Goal: Task Accomplishment & Management: Use online tool/utility

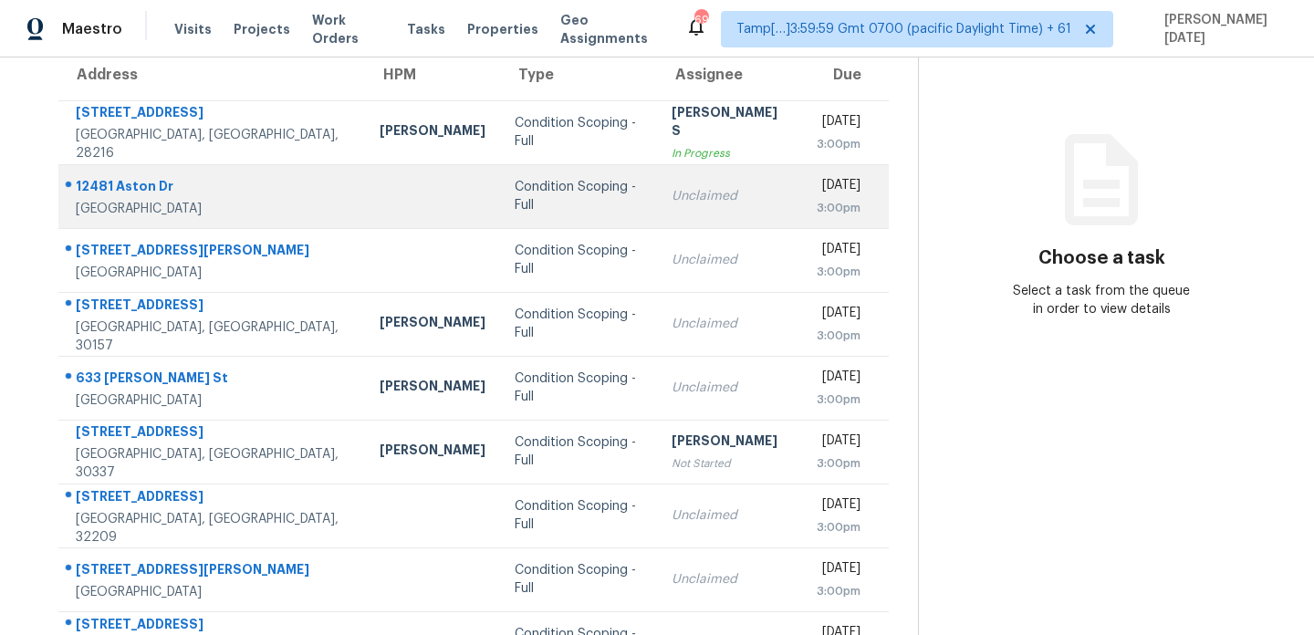
scroll to position [163, 0]
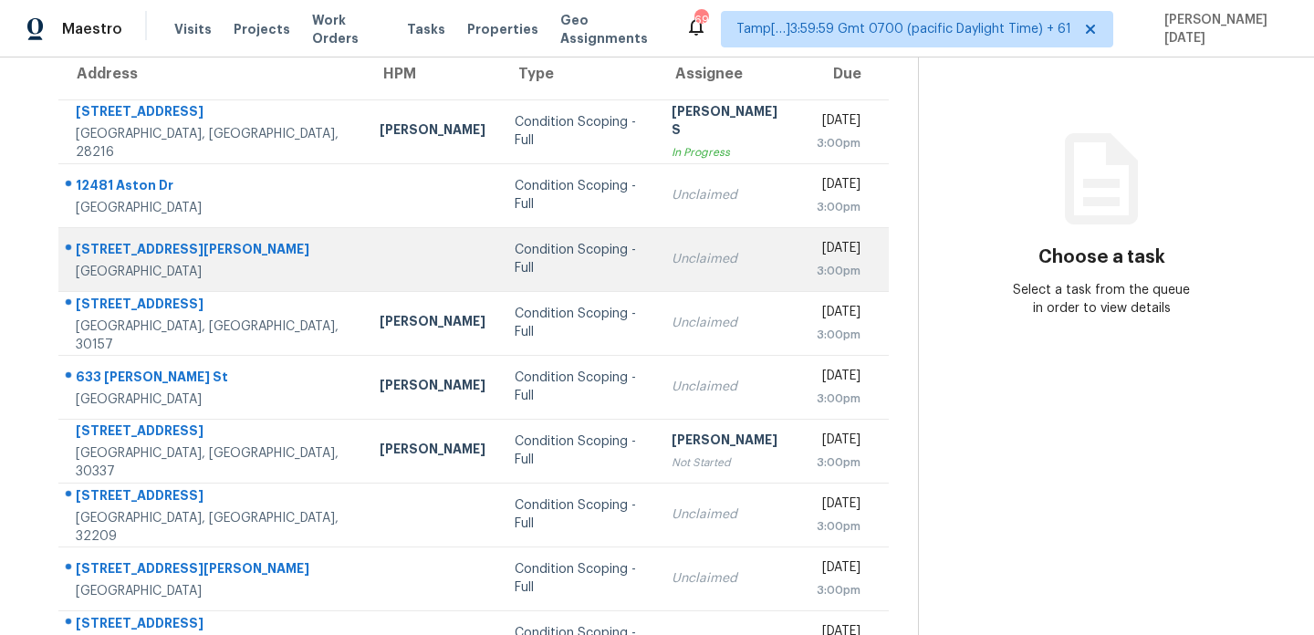
click at [661, 271] on td "Unclaimed" at bounding box center [729, 259] width 144 height 64
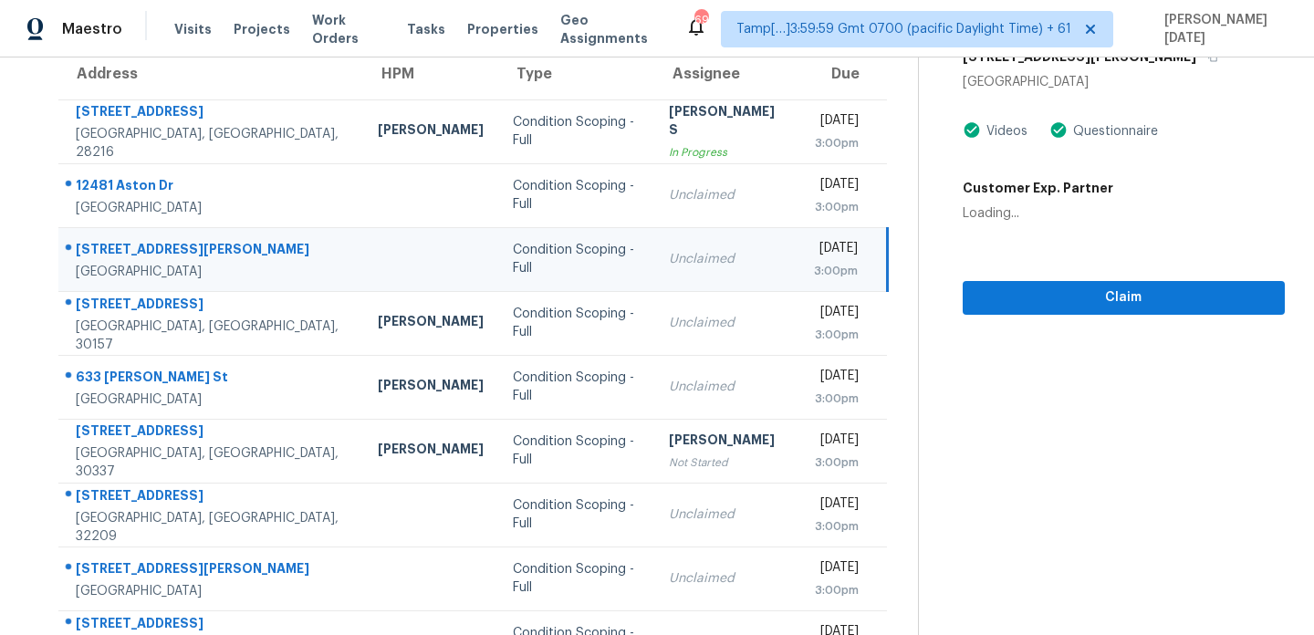
click at [712, 268] on td "Unclaimed" at bounding box center [726, 259] width 144 height 64
click at [814, 265] on div "3:00pm" at bounding box center [836, 271] width 44 height 18
click at [994, 293] on span "Claim" at bounding box center [1123, 297] width 293 height 23
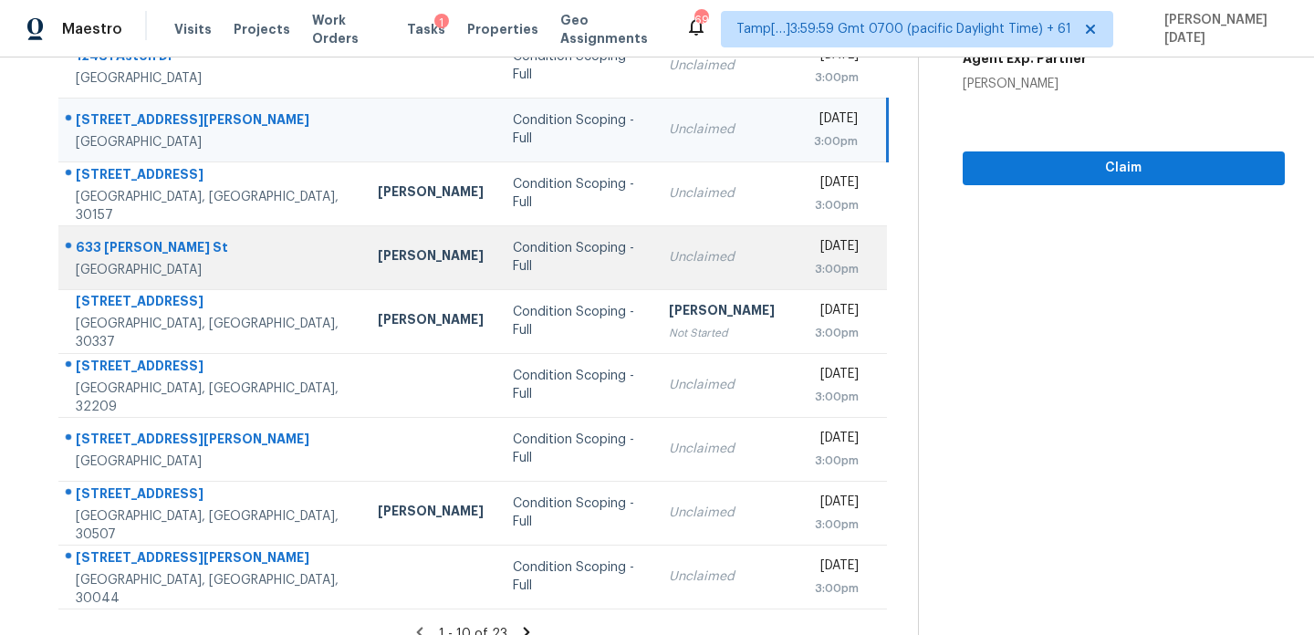
scroll to position [307, 0]
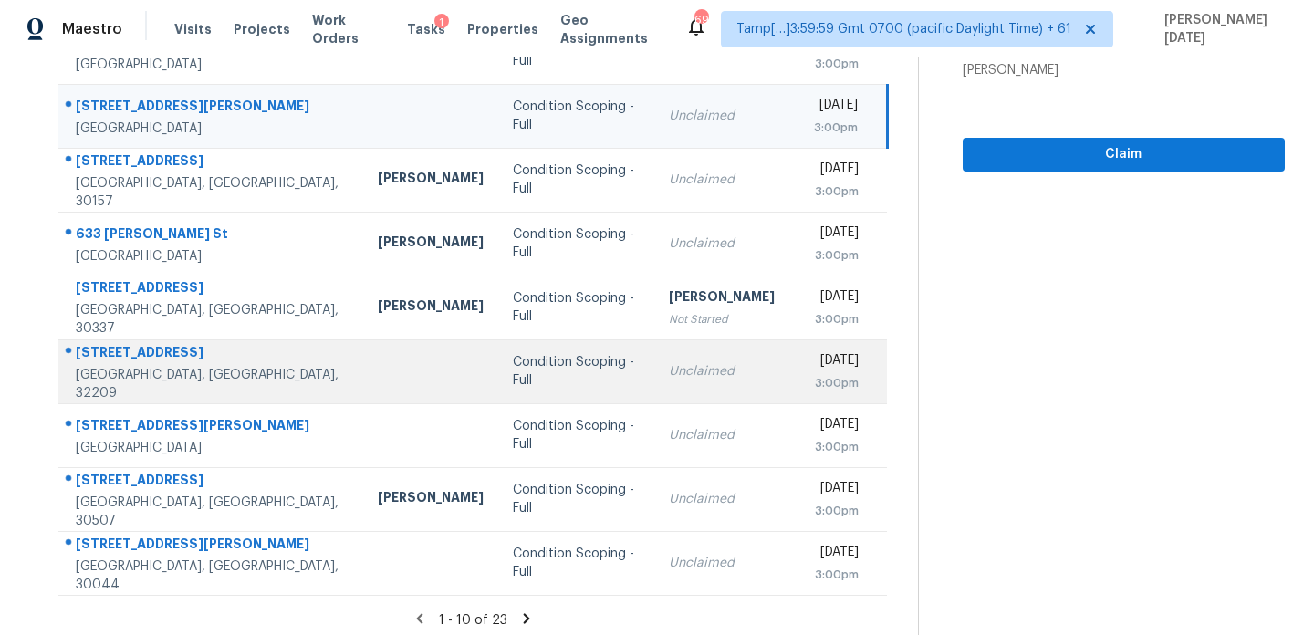
click at [654, 389] on td "Unclaimed" at bounding box center [726, 371] width 144 height 64
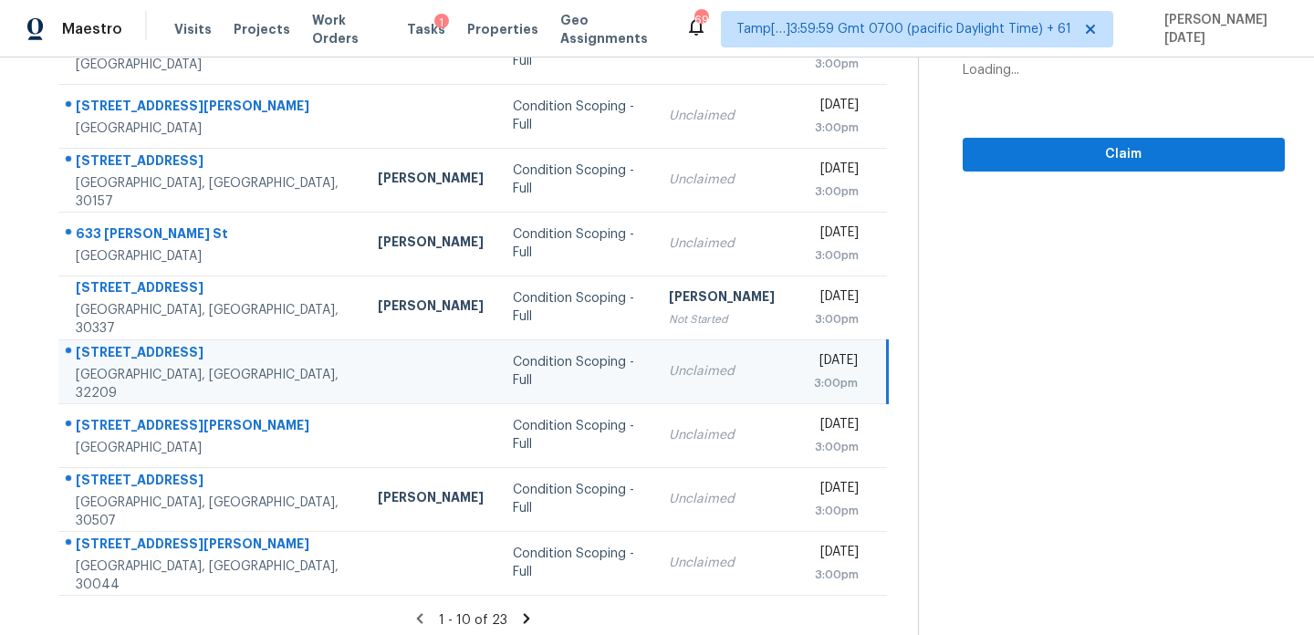
click at [703, 380] on div "Unclaimed" at bounding box center [726, 371] width 115 height 18
click at [1053, 146] on span "Claim" at bounding box center [1123, 154] width 293 height 23
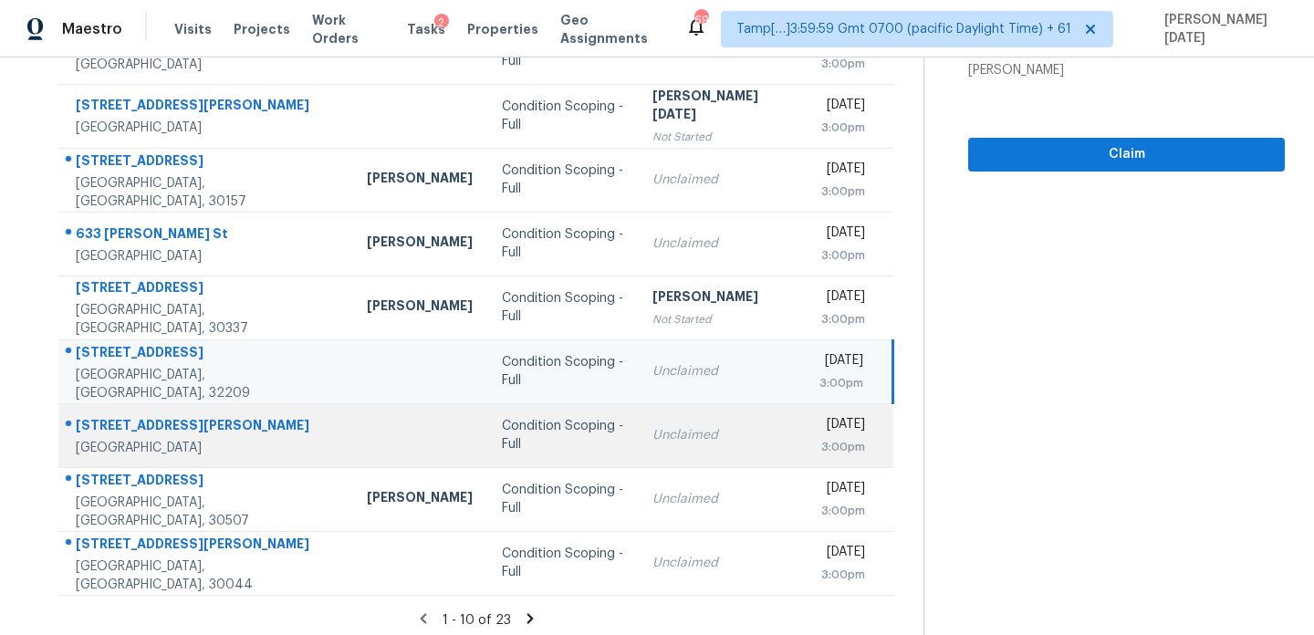
scroll to position [315, 0]
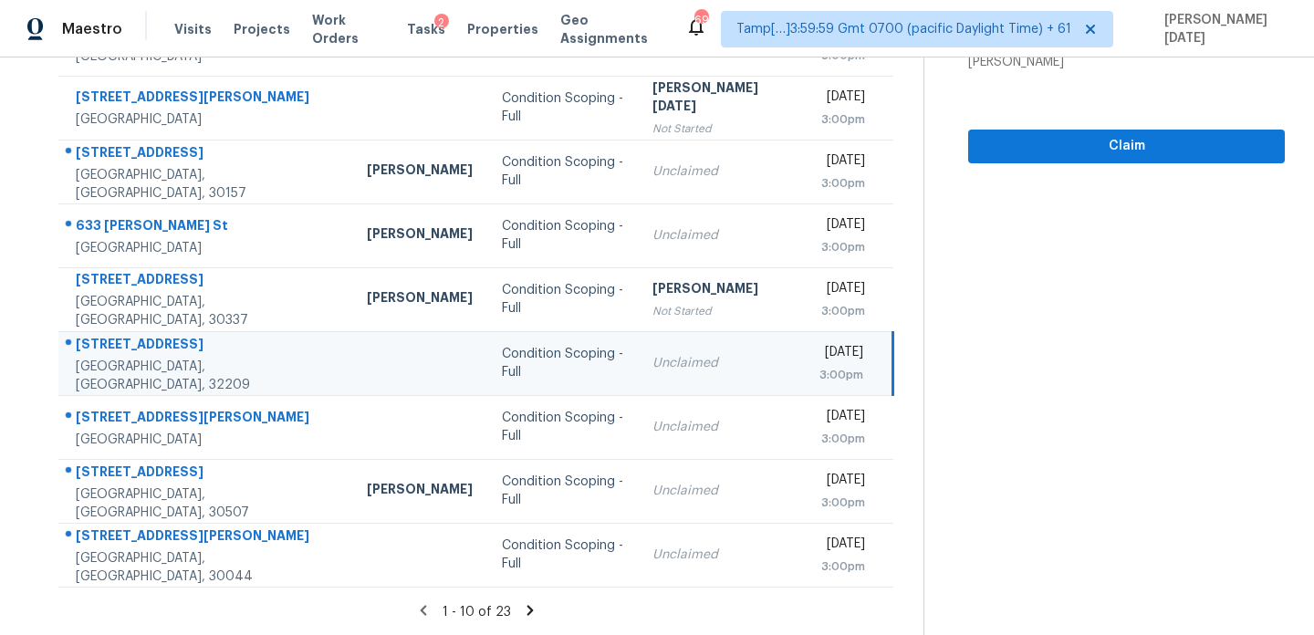
click at [526, 606] on icon at bounding box center [529, 610] width 6 height 10
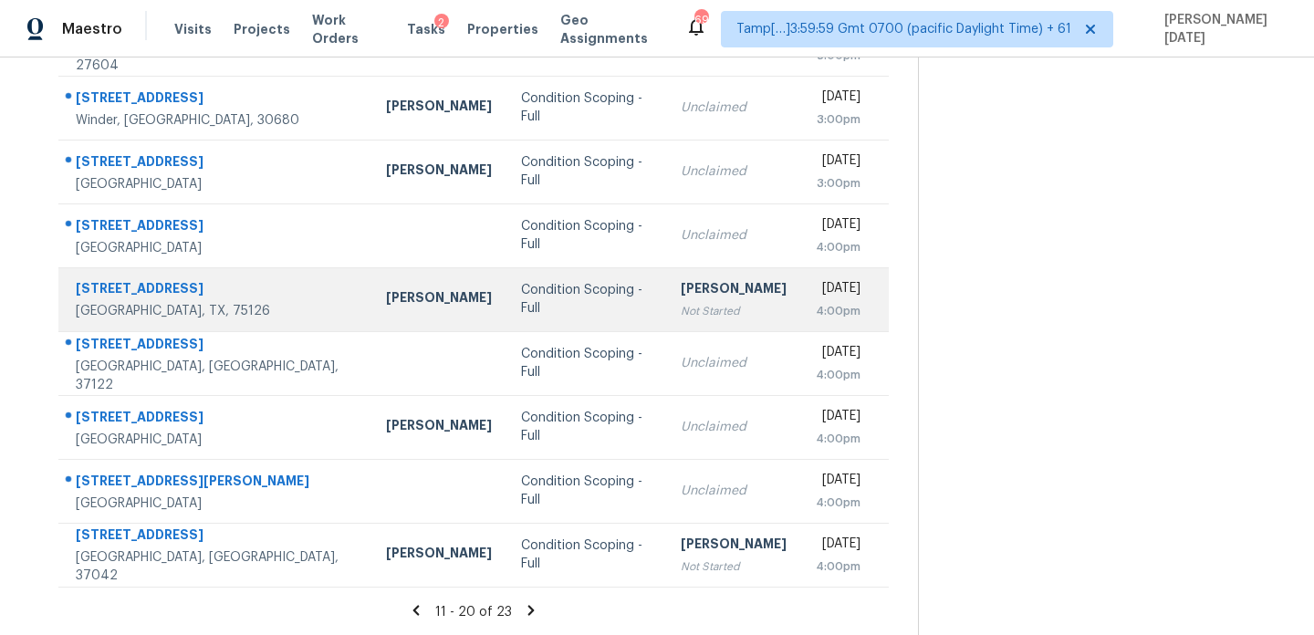
scroll to position [121, 0]
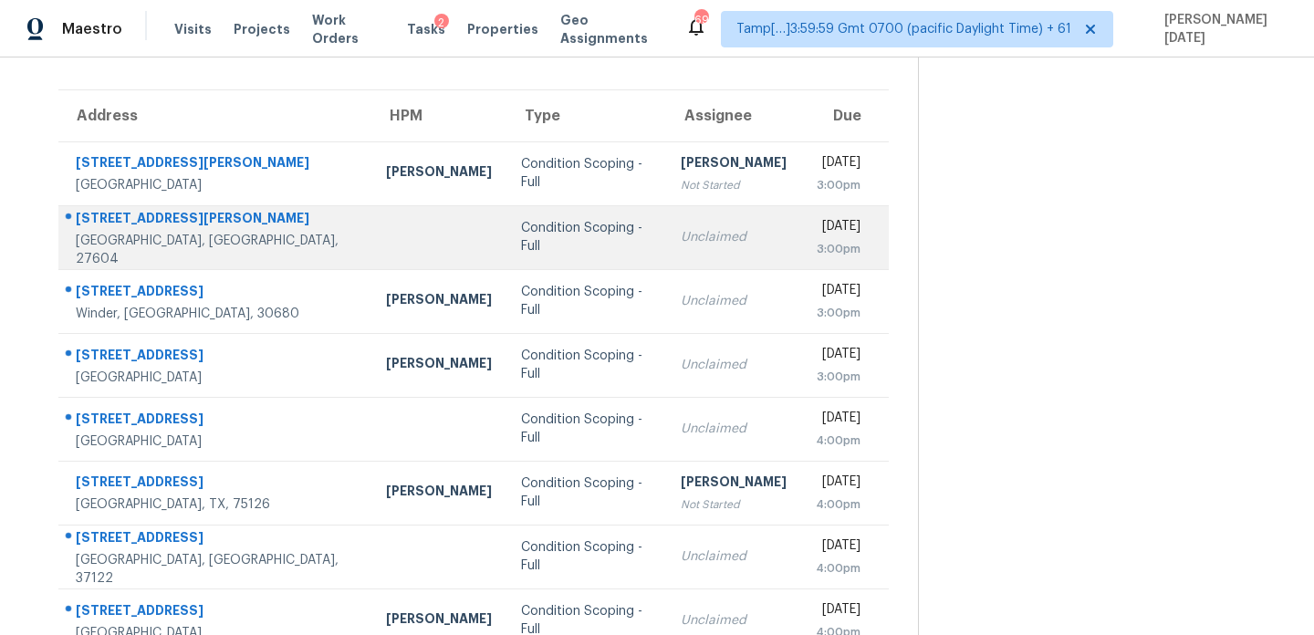
click at [666, 224] on td "Unclaimed" at bounding box center [733, 237] width 135 height 64
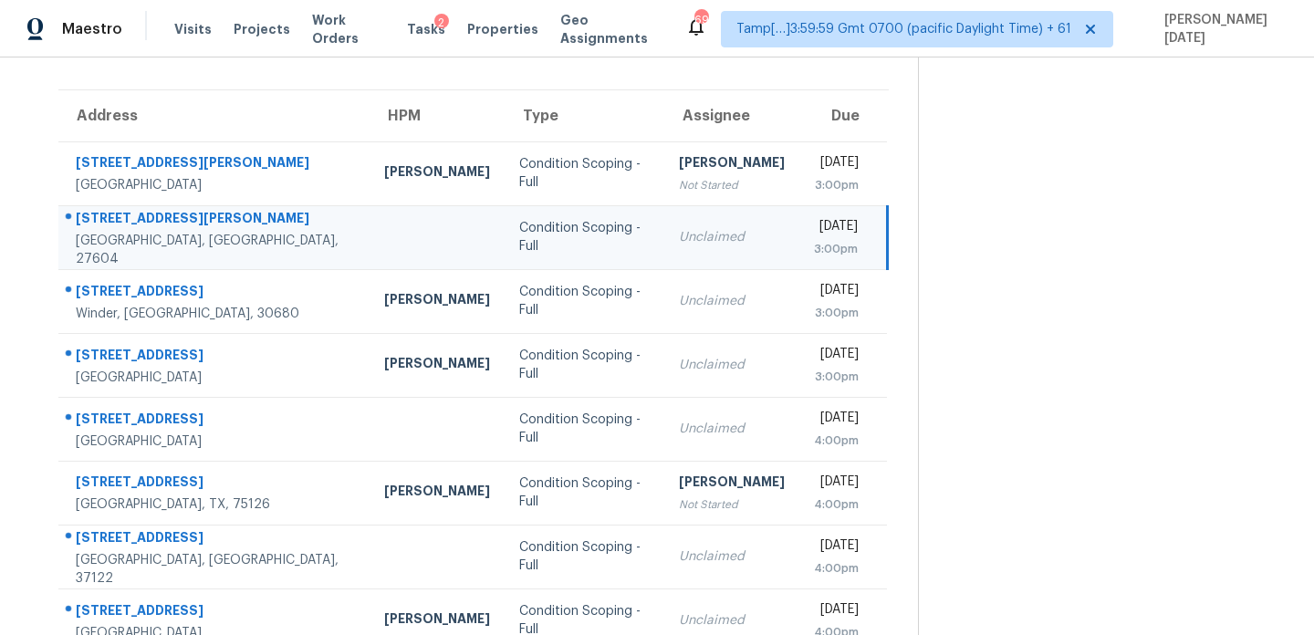
click at [685, 230] on div "Unclaimed" at bounding box center [732, 237] width 106 height 18
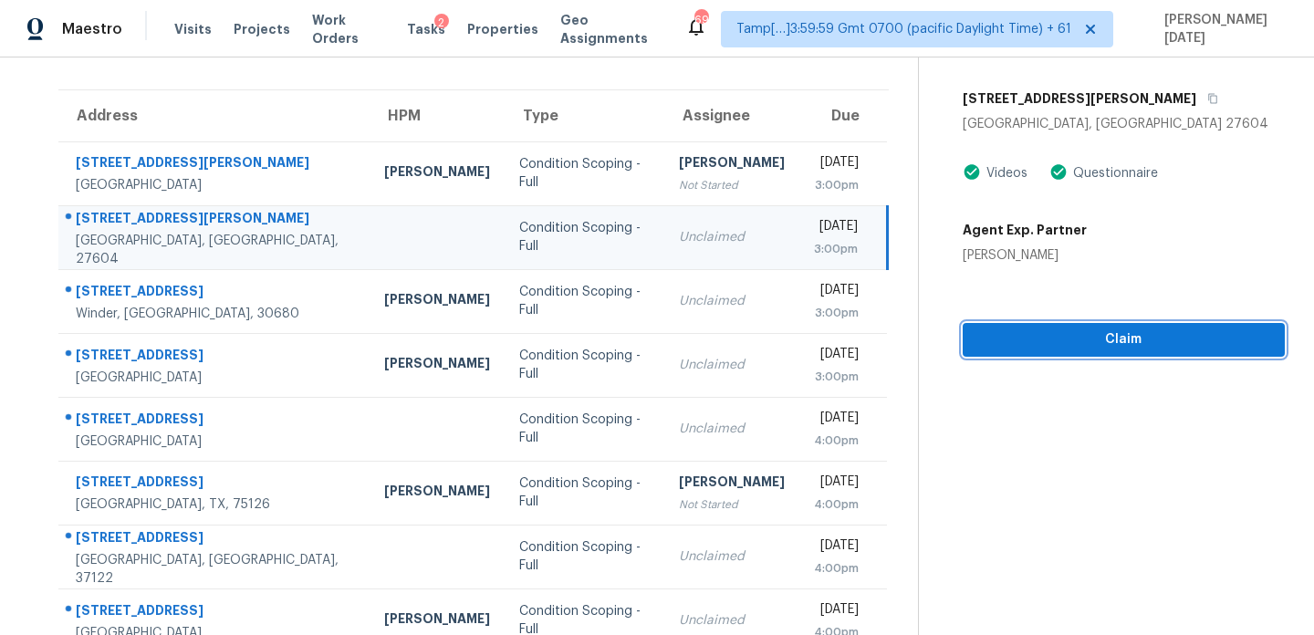
click at [1063, 347] on span "Claim" at bounding box center [1123, 339] width 293 height 23
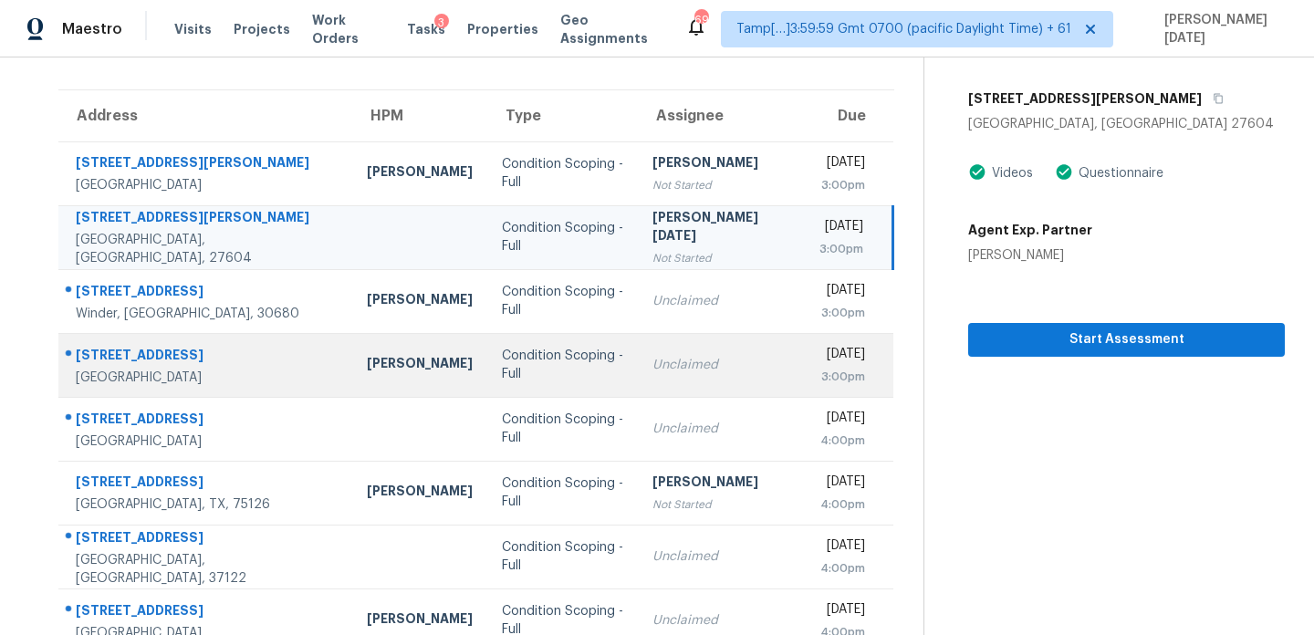
scroll to position [315, 0]
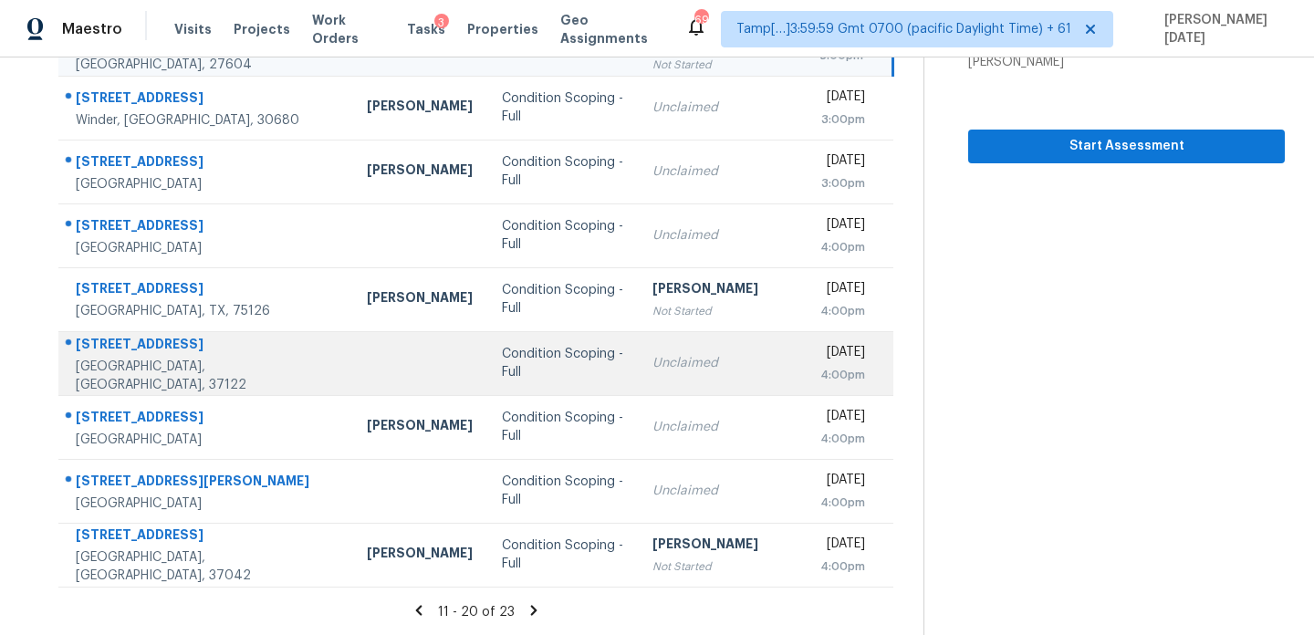
click at [571, 355] on div "Condition Scoping - Full" at bounding box center [562, 363] width 121 height 36
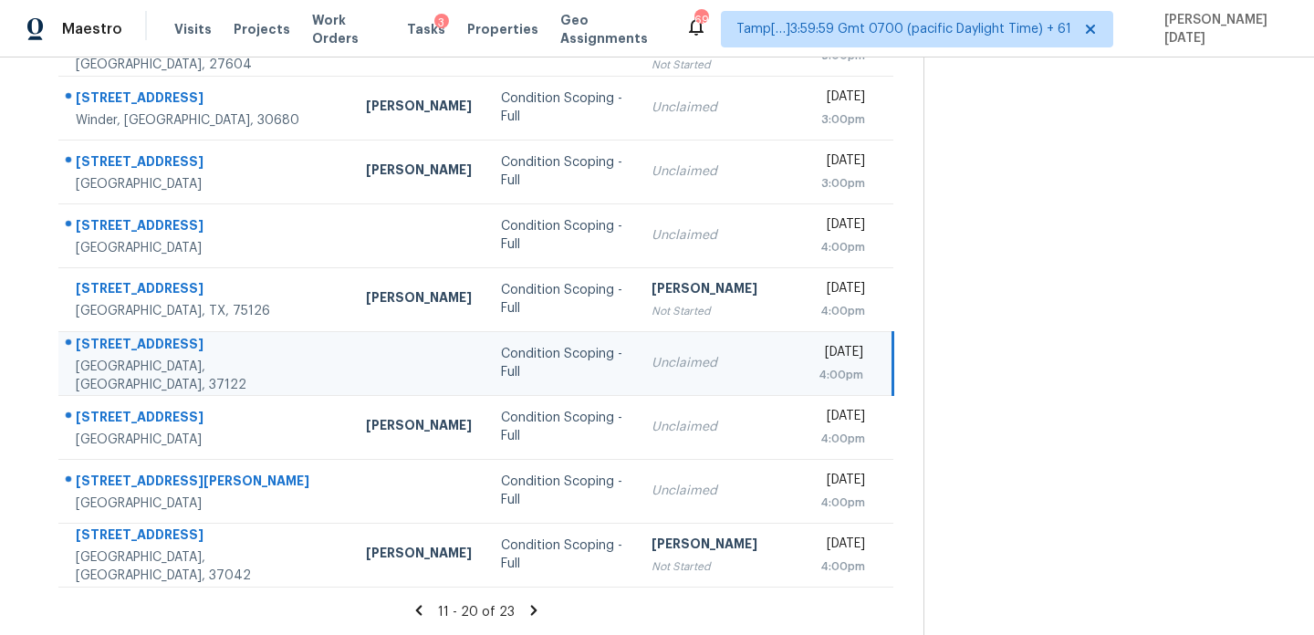
click at [804, 355] on td "[DATE] 4:00pm" at bounding box center [848, 363] width 89 height 64
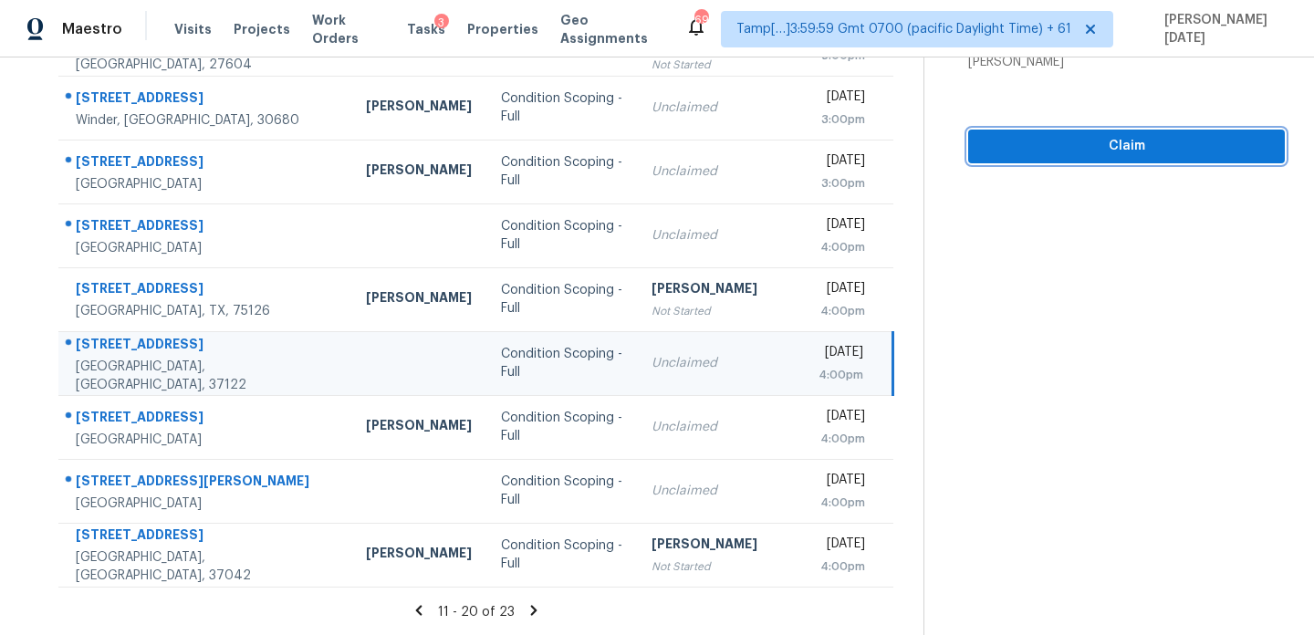
click at [1009, 151] on span "Claim" at bounding box center [1126, 146] width 287 height 23
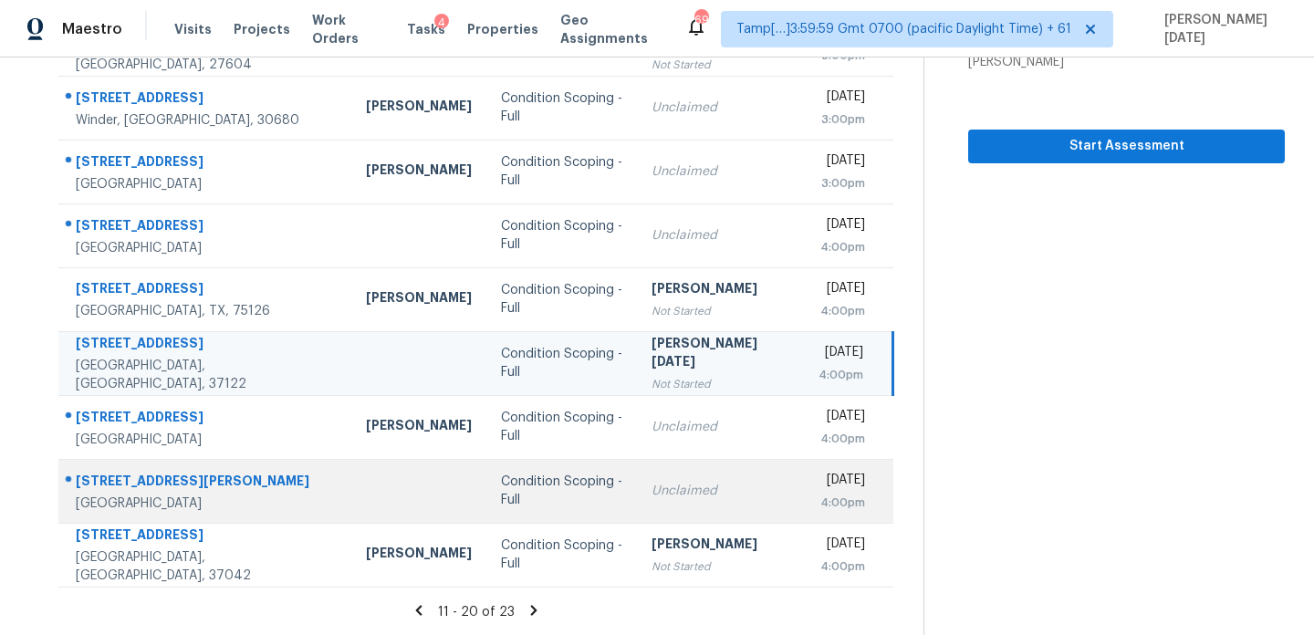
click at [566, 484] on div "Condition Scoping - Full" at bounding box center [561, 491] width 121 height 36
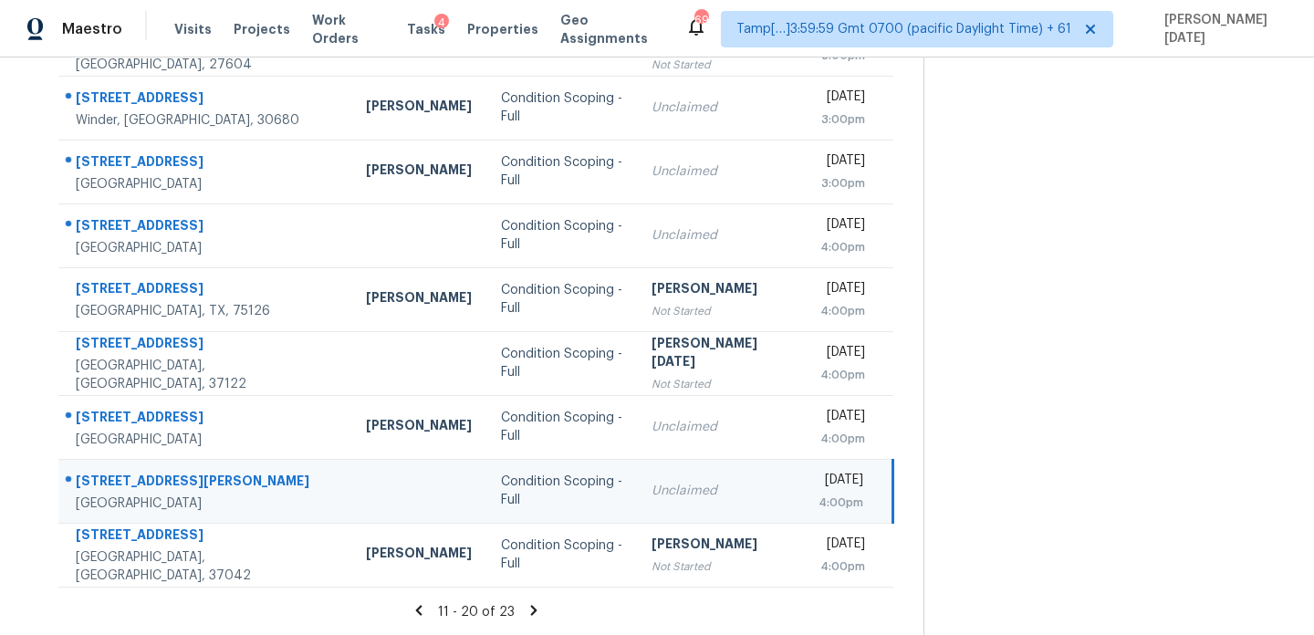
click at [678, 474] on td "Unclaimed" at bounding box center [720, 491] width 167 height 64
click at [818, 472] on div "[DATE]" at bounding box center [840, 482] width 45 height 23
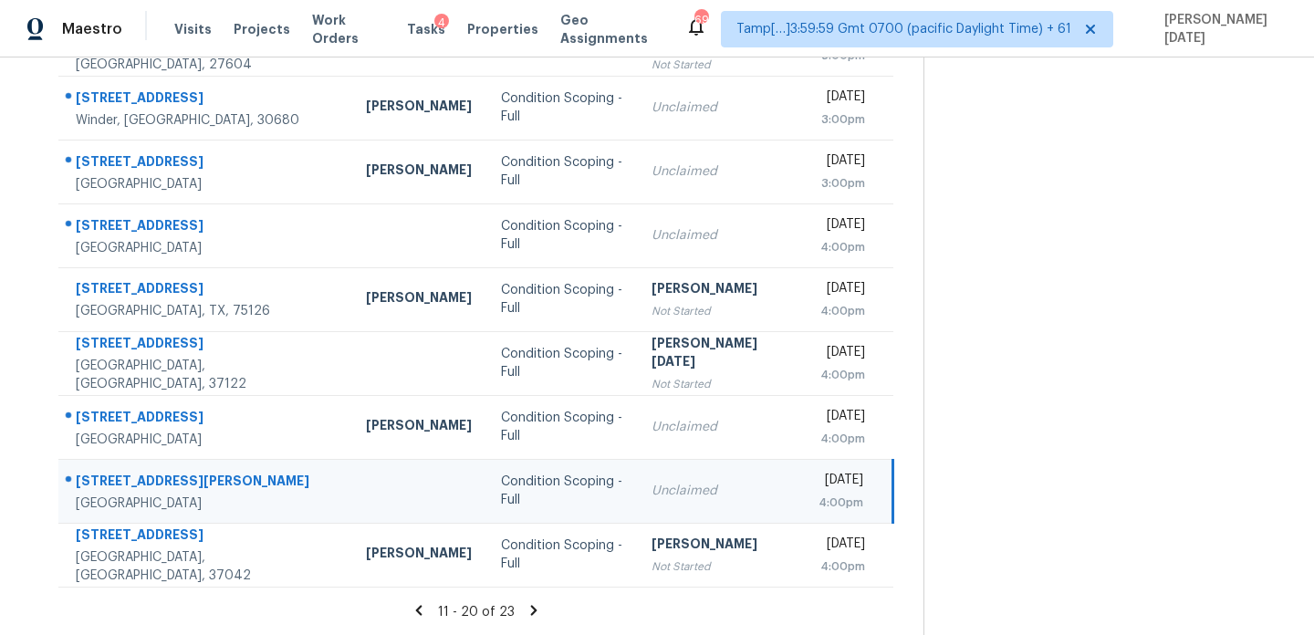
click at [818, 472] on div "[DATE]" at bounding box center [840, 482] width 45 height 23
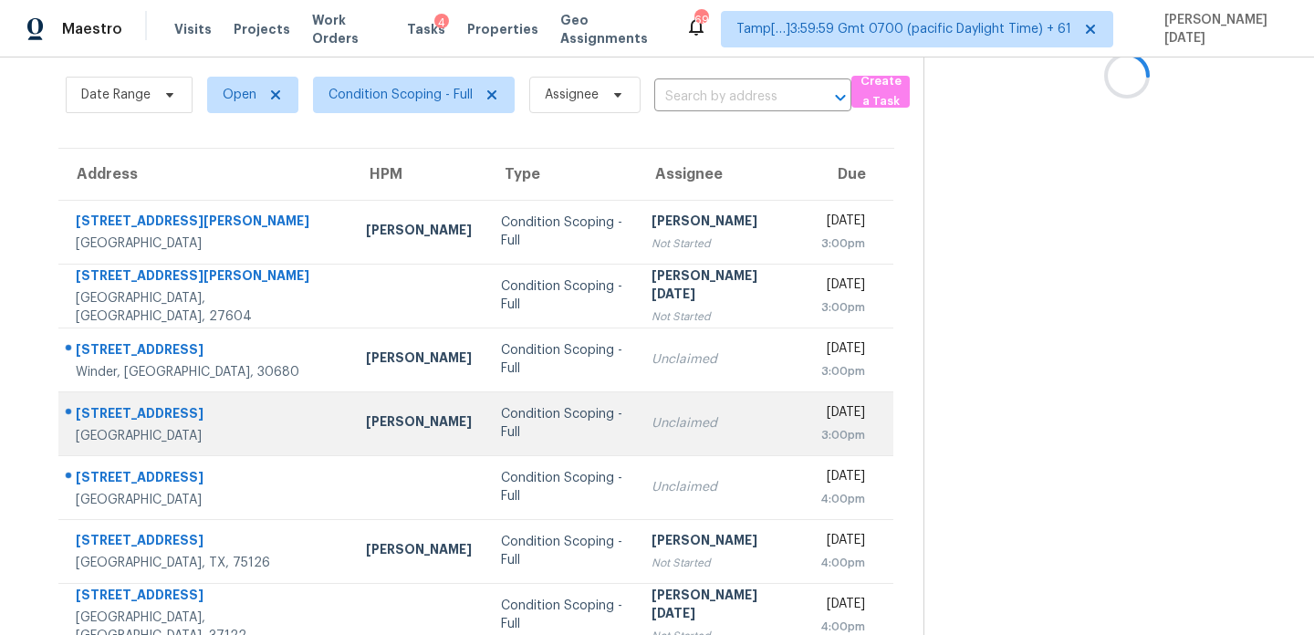
scroll to position [46, 0]
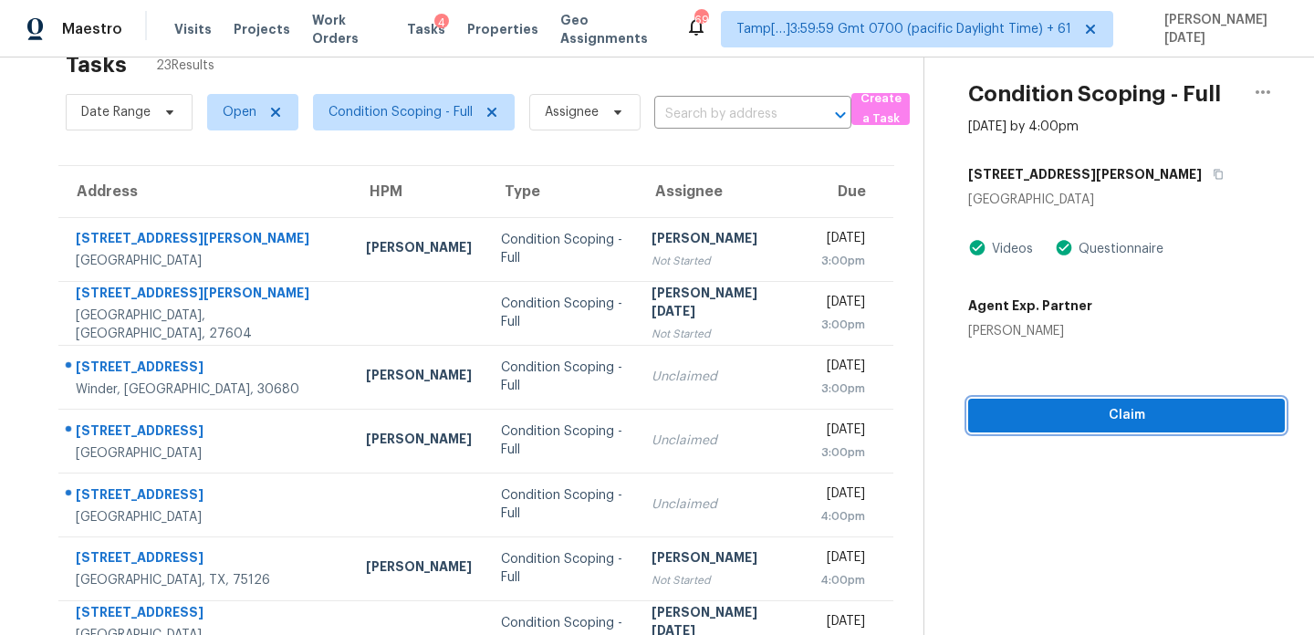
click at [1109, 404] on span "Claim" at bounding box center [1126, 415] width 287 height 23
